Goal: Task Accomplishment & Management: Complete application form

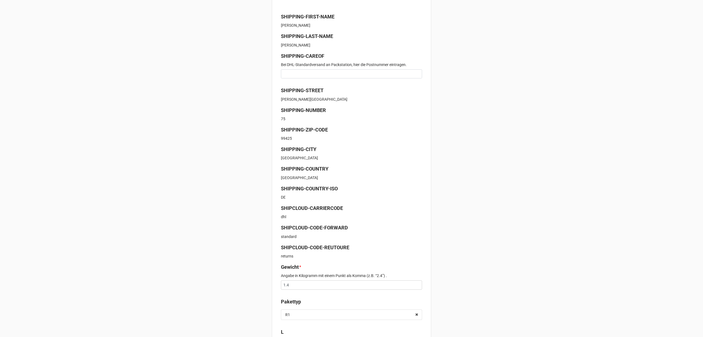
scroll to position [37, 0]
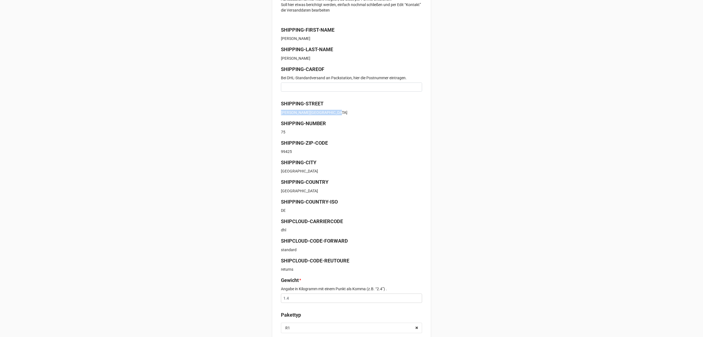
drag, startPoint x: 330, startPoint y: 112, endPoint x: 273, endPoint y: 113, distance: 57.4
click at [273, 113] on div "Kontrolldaten für das Versandlabel Die Daten werden in dieser Form an “Shipclou…" at bounding box center [351, 196] width 159 height 457
copy p "[PERSON_NAME][GEOGRAPHIC_DATA]"
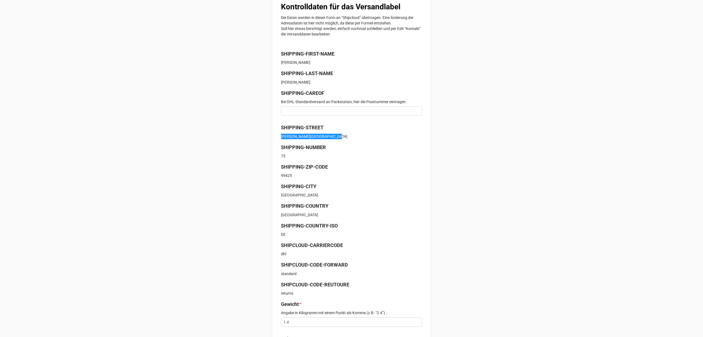
scroll to position [0, 0]
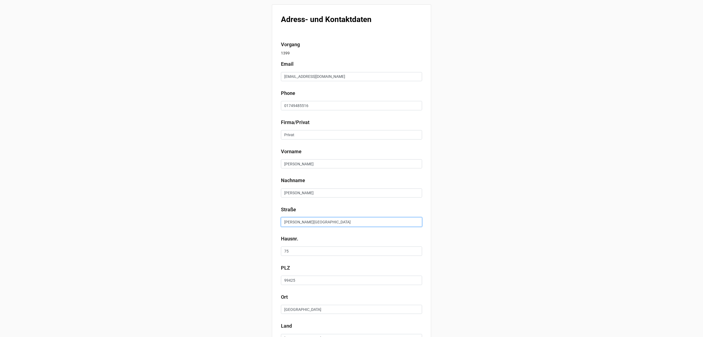
drag, startPoint x: 337, startPoint y: 219, endPoint x: 255, endPoint y: 220, distance: 81.0
click at [255, 220] on div "Adress- und Kontaktdaten Vorgang 1399 Email heiko.schulz71@googlemail.com Phone…" at bounding box center [351, 209] width 703 height 419
paste input "-Andersen-Nexö-"
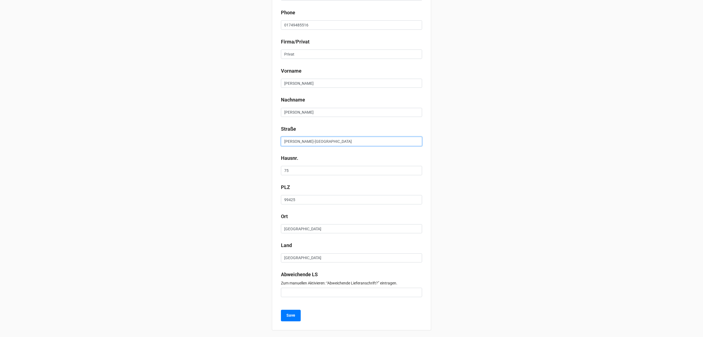
scroll to position [83, 0]
type input "Martin-Andersen-Nexö-Straße"
click at [294, 310] on b "Save" at bounding box center [291, 313] width 9 height 6
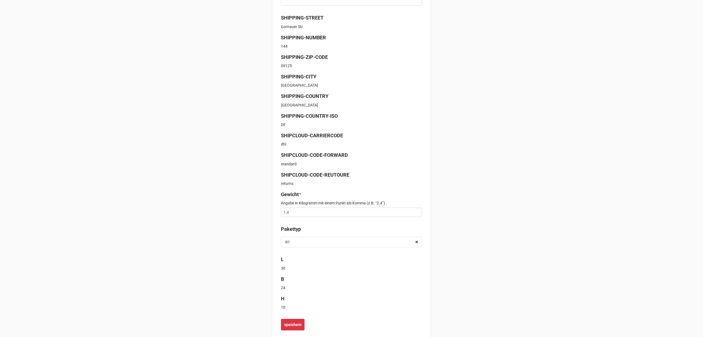
scroll to position [134, 0]
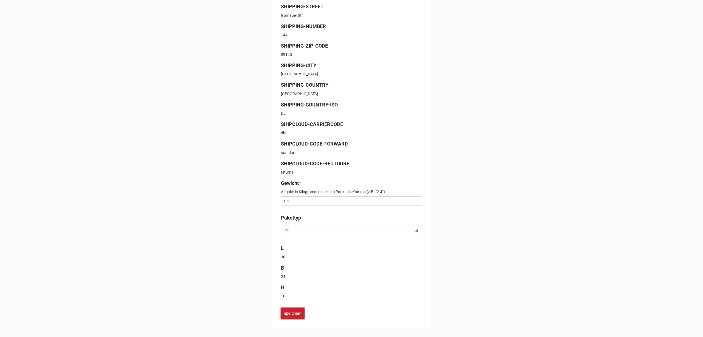
click at [294, 313] on b "speichern" at bounding box center [292, 313] width 17 height 6
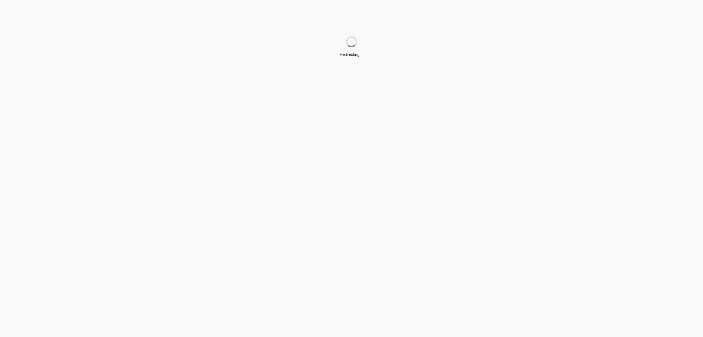
scroll to position [0, 0]
